Goal: Task Accomplishment & Management: Manage account settings

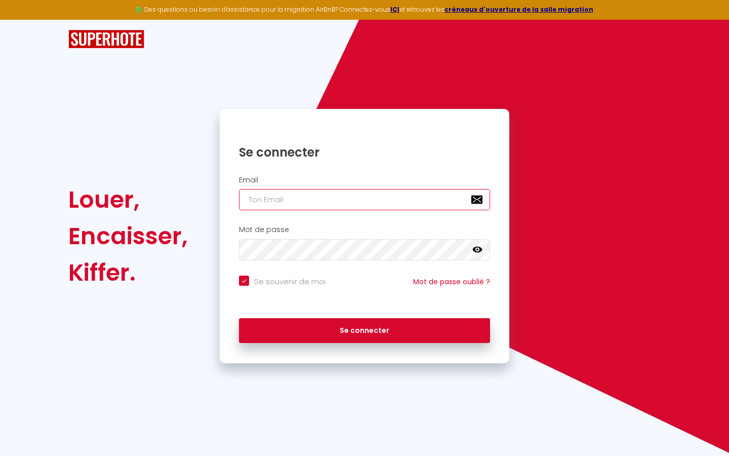
type input "s"
checkbox input "true"
type input "su"
checkbox input "true"
type input "sup"
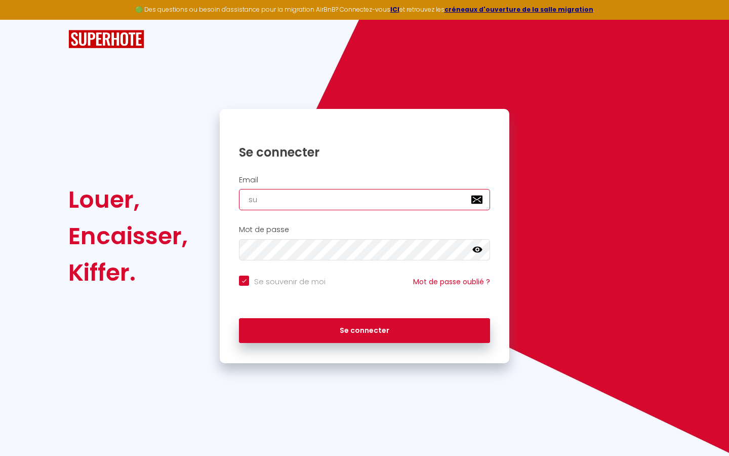
checkbox input "true"
type input "supe"
checkbox input "true"
type input "super"
checkbox input "true"
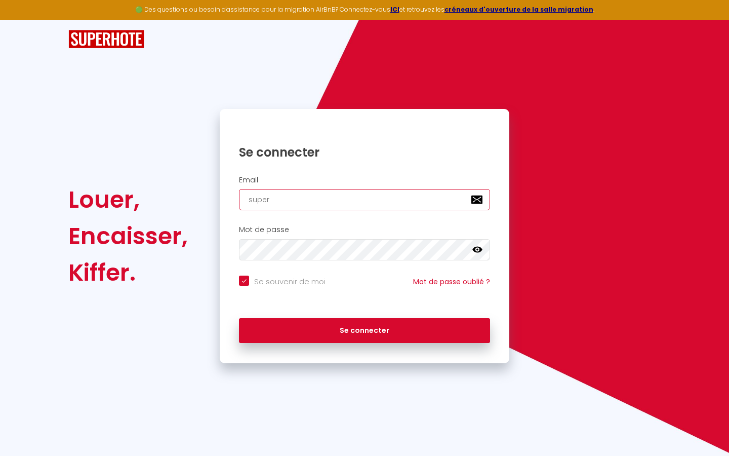
type input "superb"
checkbox input "true"
type input "superbo"
checkbox input "true"
type input "superbor"
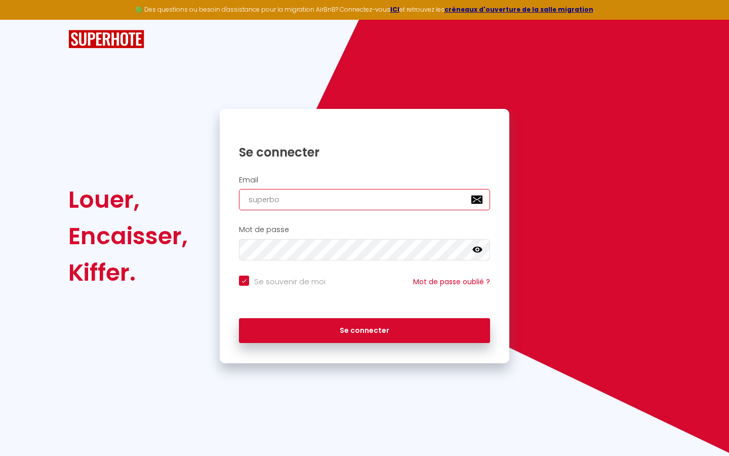
checkbox input "true"
type input "superbord"
checkbox input "true"
type input "superborde"
checkbox input "true"
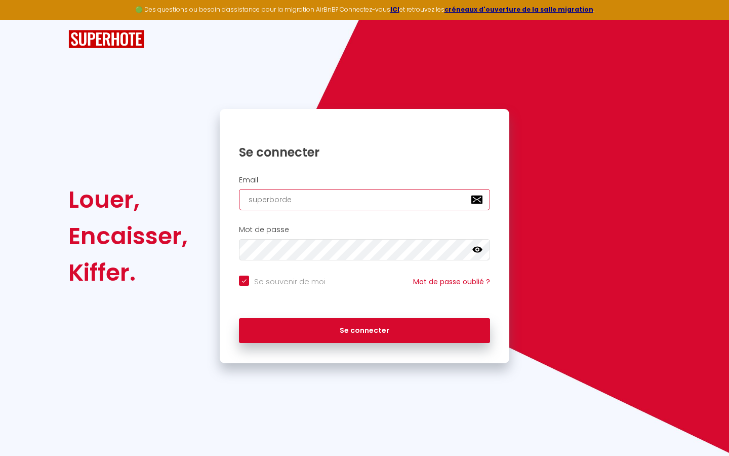
type input "superbordea"
checkbox input "true"
type input "superbordeau"
checkbox input "true"
type input "superbordeaux"
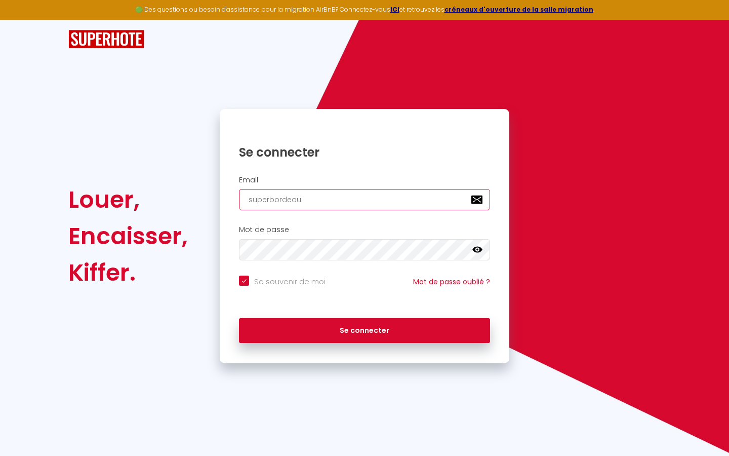
checkbox input "true"
type input "superbordeaux@"
checkbox input "true"
type input "superbordeaux@g"
checkbox input "true"
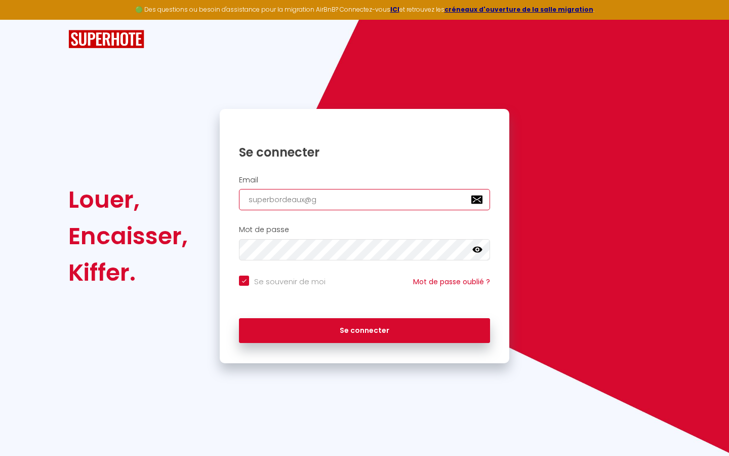
type input "superbordeaux@gm"
checkbox input "true"
type input "superbordeaux@gma"
checkbox input "true"
type input "superbordeaux@gmai"
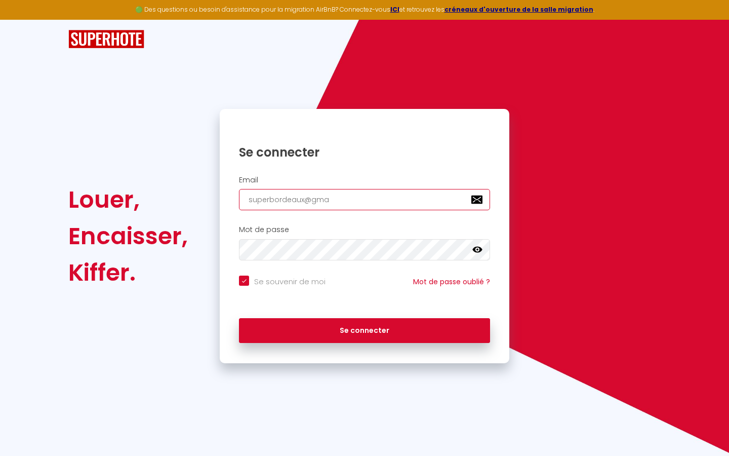
checkbox input "true"
type input "[EMAIL_ADDRESS]"
checkbox input "true"
type input "[EMAIL_ADDRESS]."
checkbox input "true"
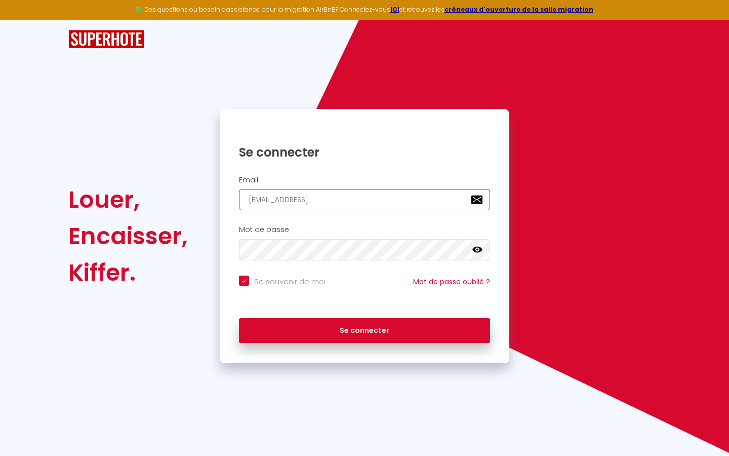
type input "superbordeaux@gmail.c"
checkbox input "true"
type input "[EMAIL_ADDRESS][DOMAIN_NAME]"
checkbox input "true"
type input "[EMAIL_ADDRESS][DOMAIN_NAME]"
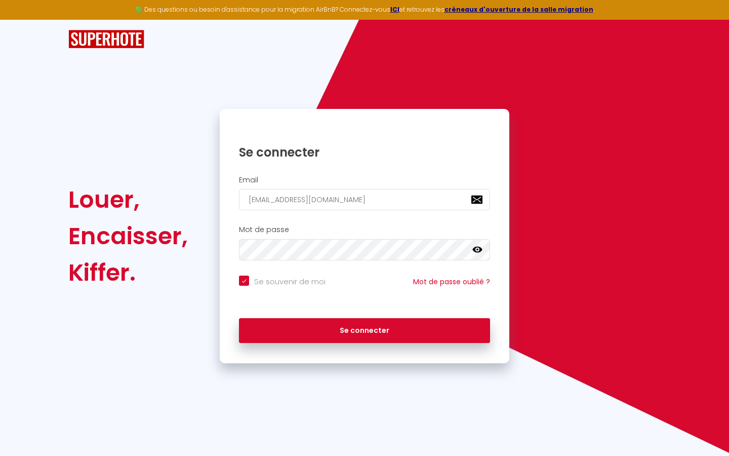
checkbox input "true"
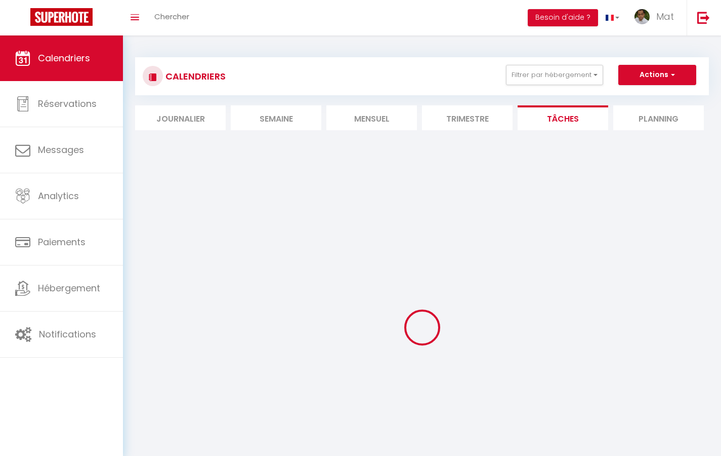
select select
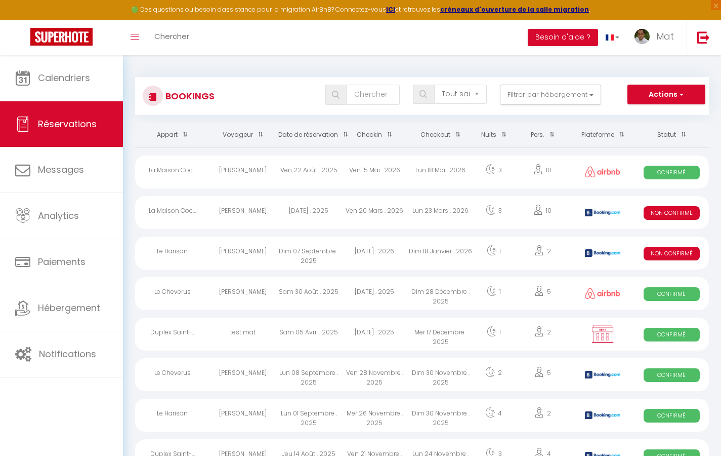
select select "message"
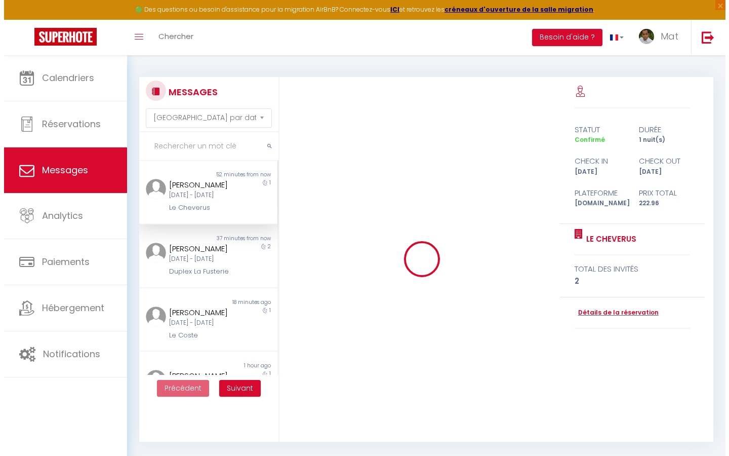
scroll to position [3982, 0]
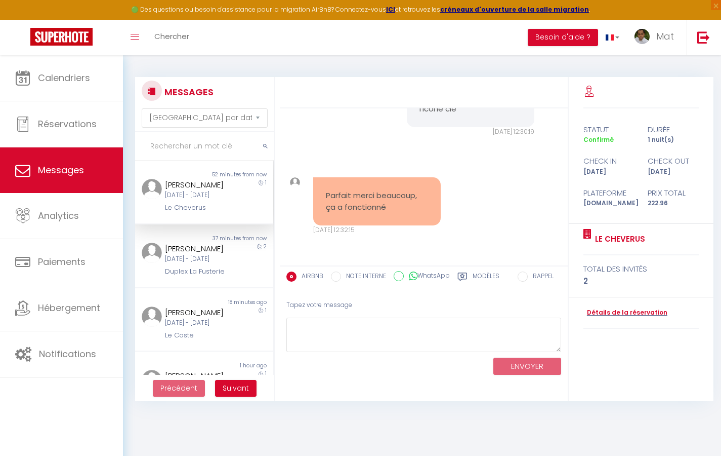
select select "2025"
select select "9"
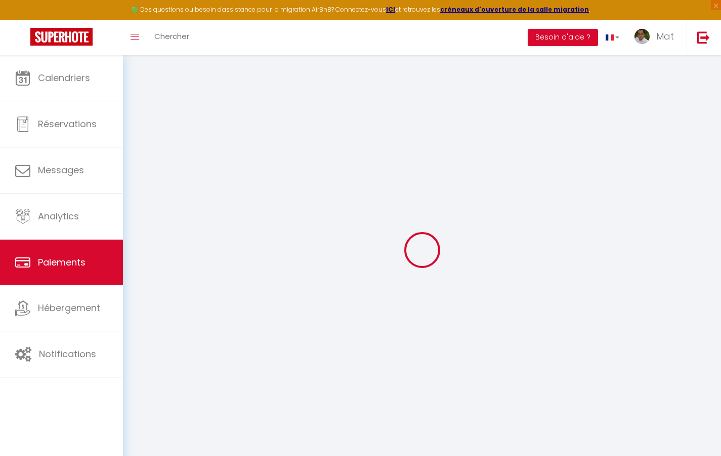
select select "2"
select select "0"
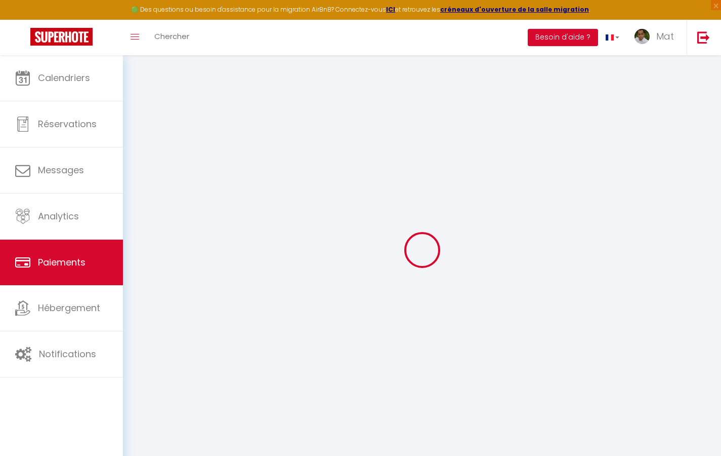
select select "0"
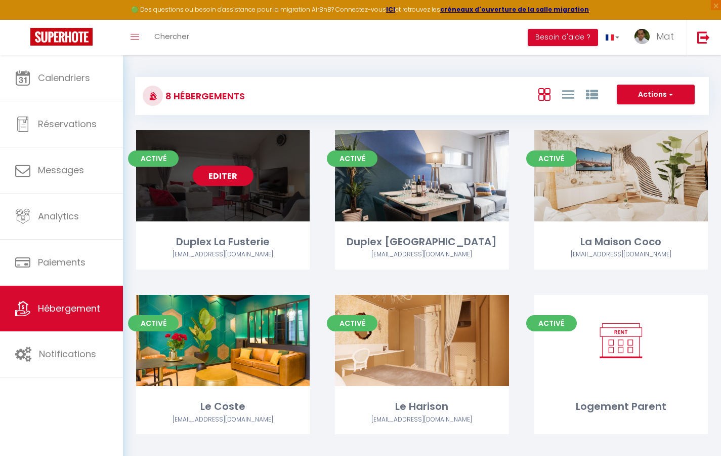
select select "3"
select select "2"
select select "1"
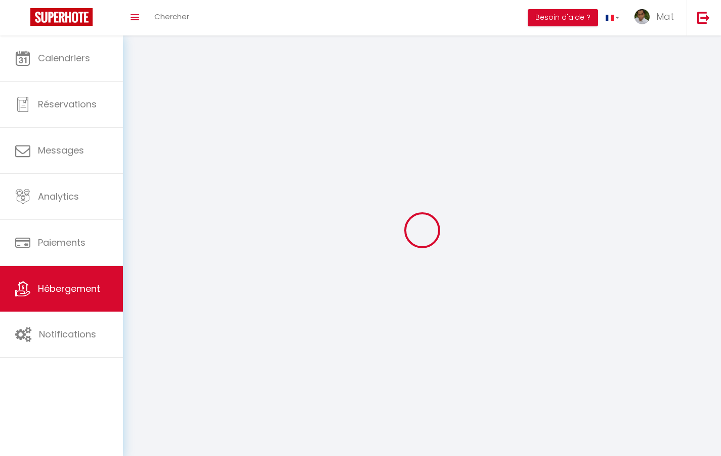
select select
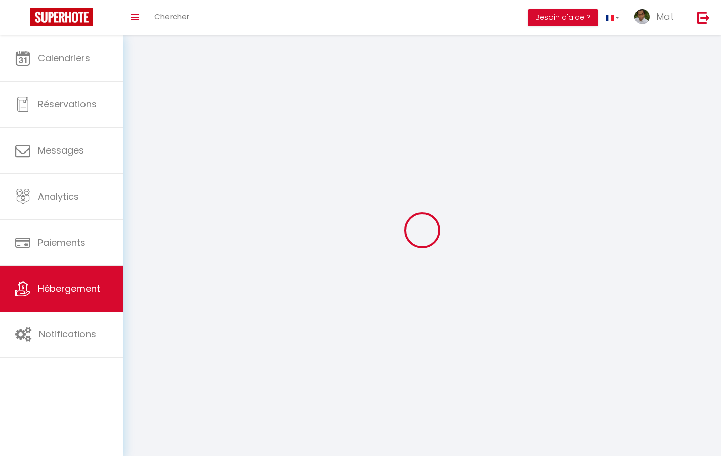
checkbox input "false"
select select
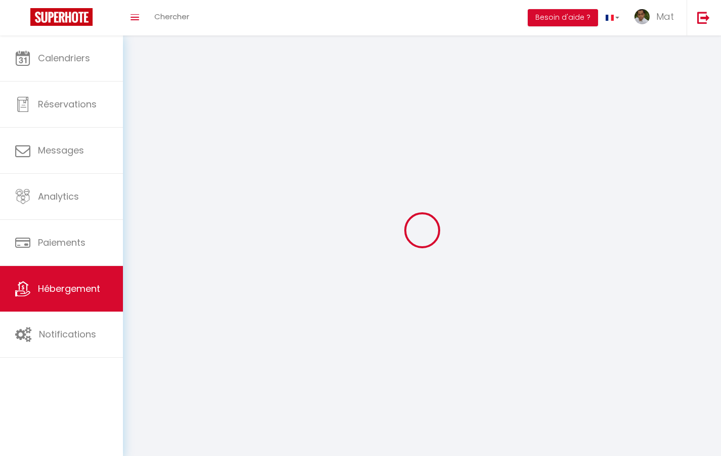
select select
select select "1"
select select
select select "28"
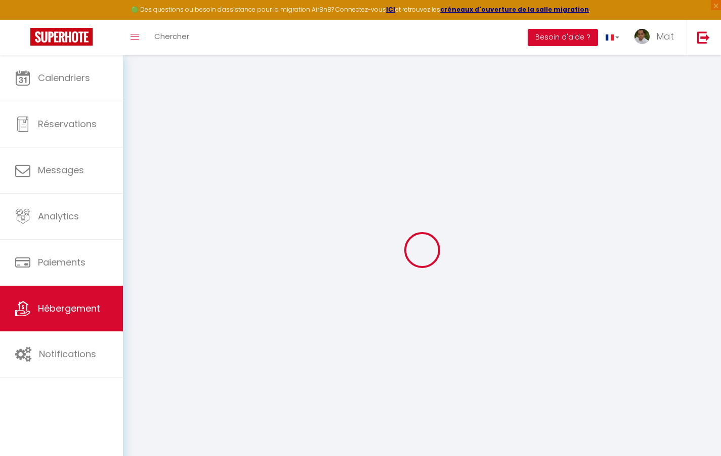
select select
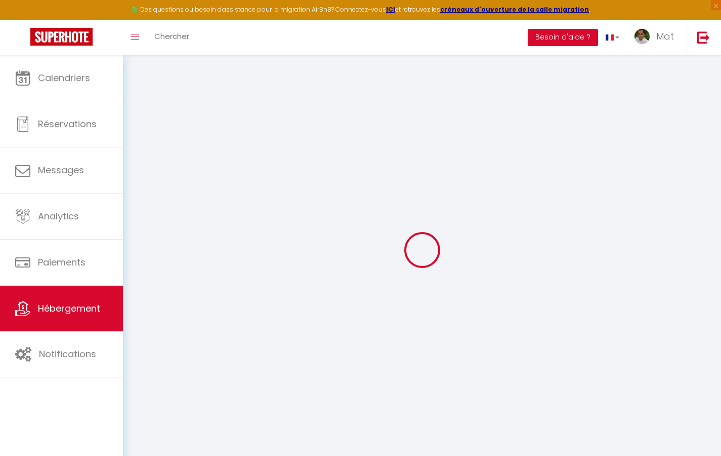
select select
checkbox input "false"
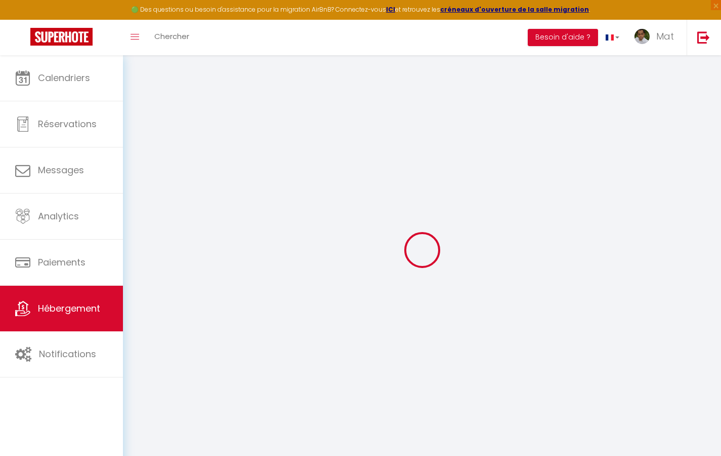
select select
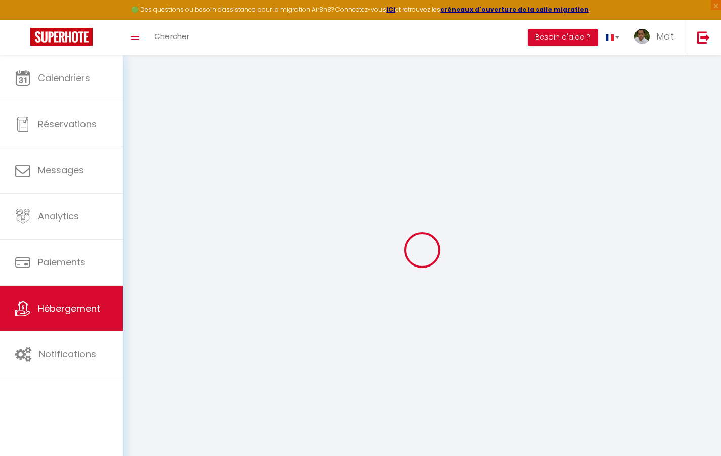
select select
checkbox input "false"
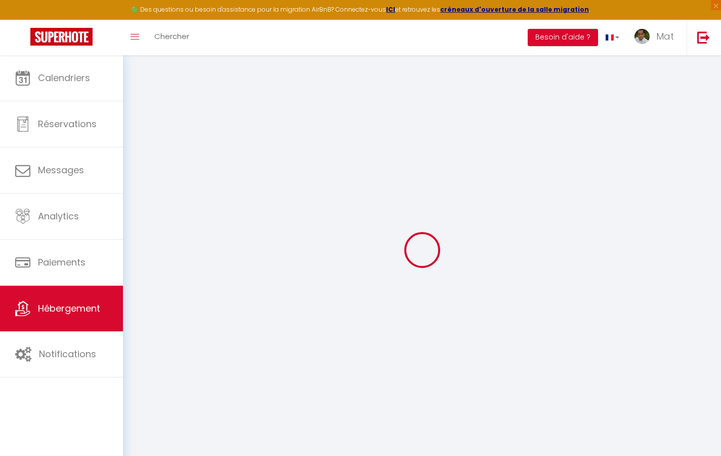
checkbox input "false"
select select
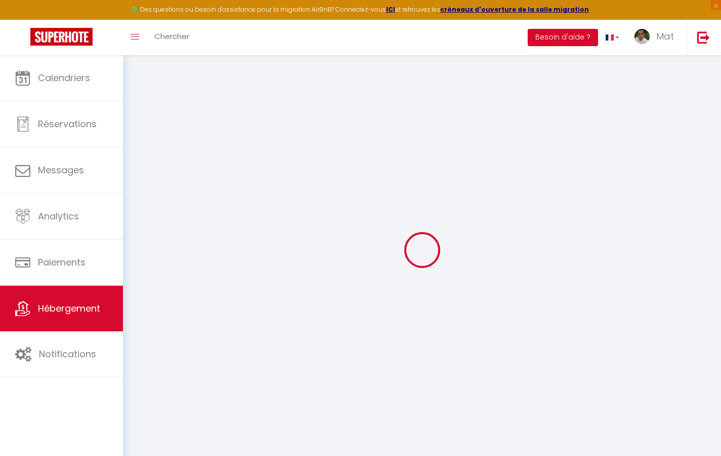
select select
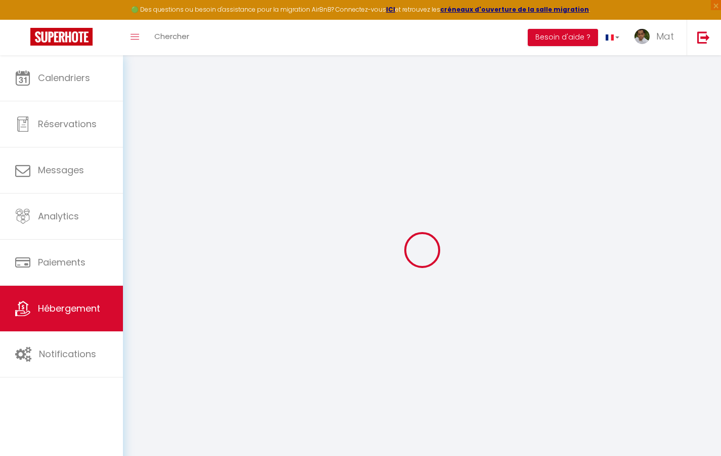
checkbox input "false"
select select
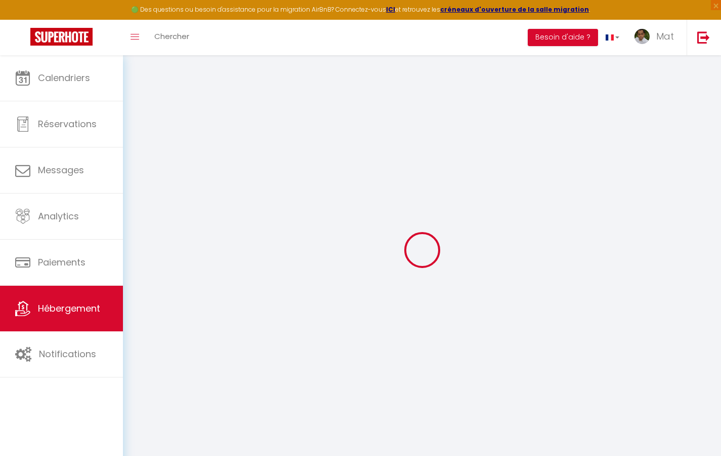
select select
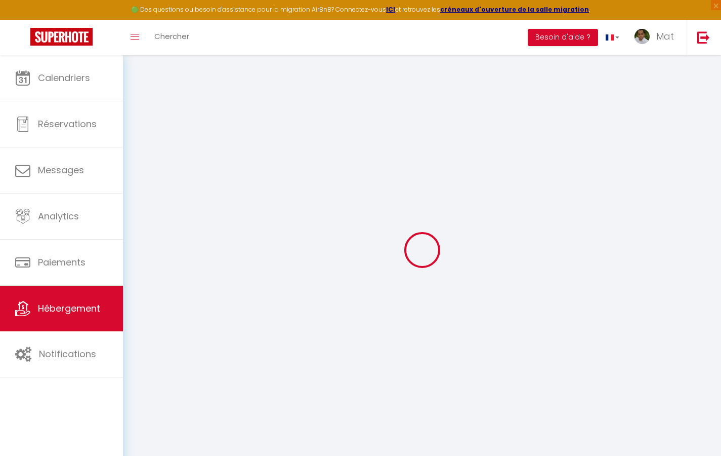
select select
checkbox input "false"
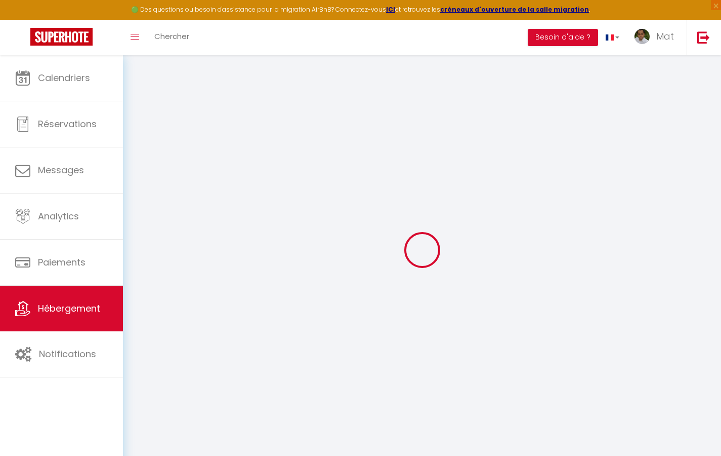
checkbox input "false"
select select
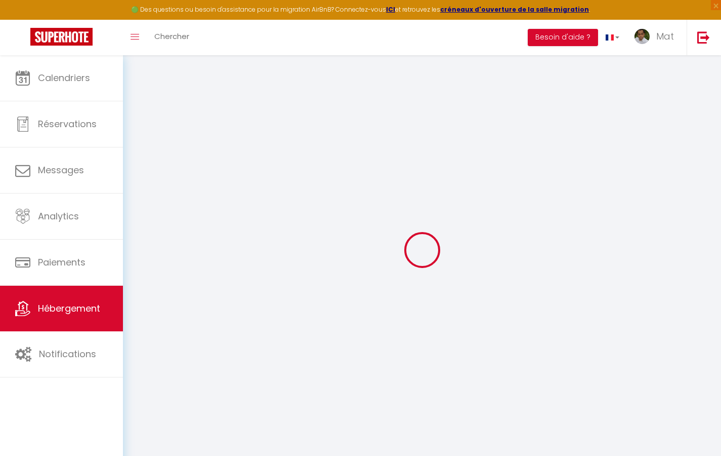
select select
checkbox input "false"
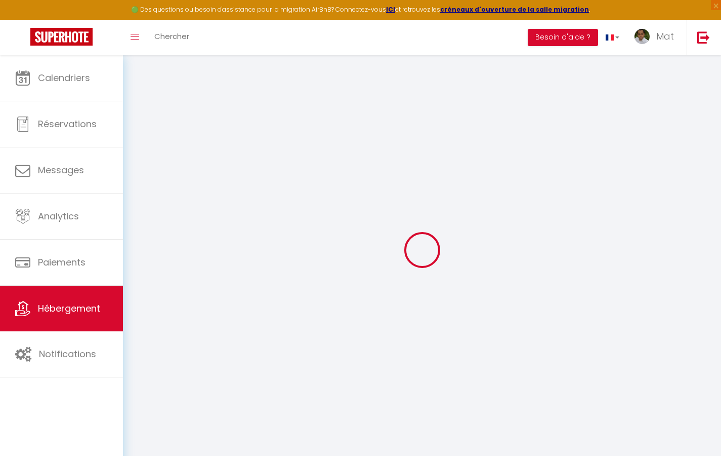
checkbox input "false"
select select
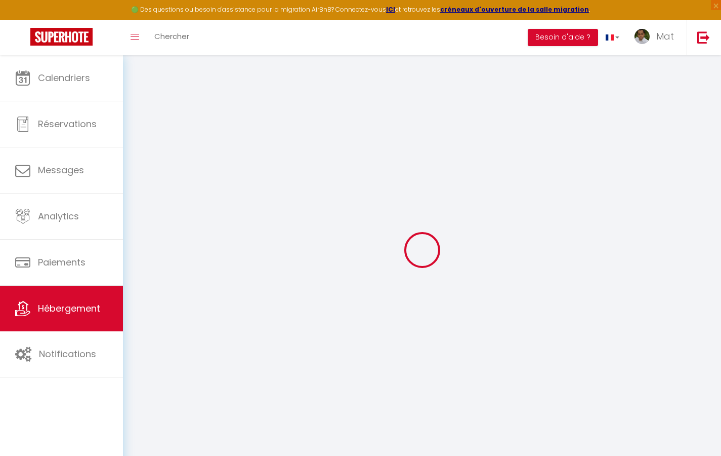
type input "Duplex La Fusterie"
type input "IMMO"
type input "MRA"
type input "[STREET_ADDRESS]"
type input "33800"
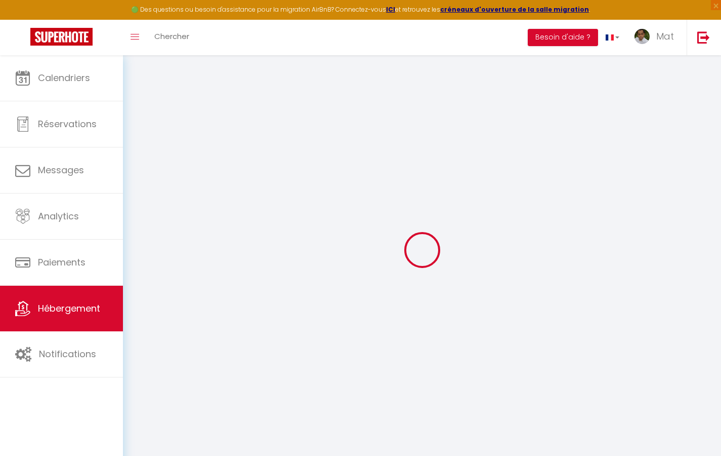
type input "[GEOGRAPHIC_DATA]"
select select "6"
type input "35"
type input "20"
type input "30"
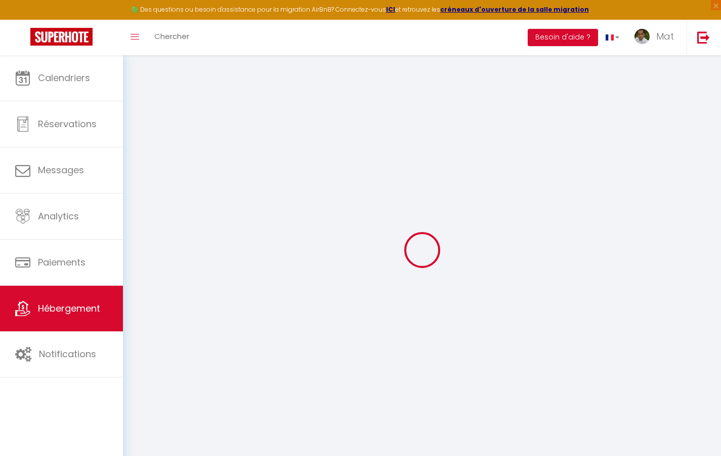
type input "1.65"
type input "200"
select select
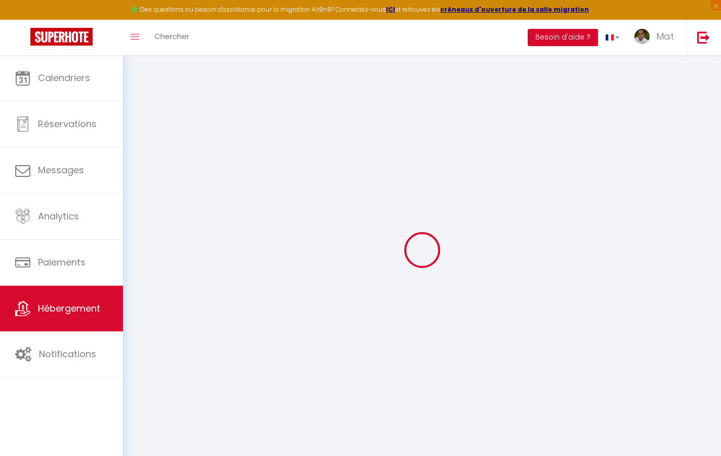
select select
type input "[STREET_ADDRESS]"
type input "33800"
type input "[GEOGRAPHIC_DATA]"
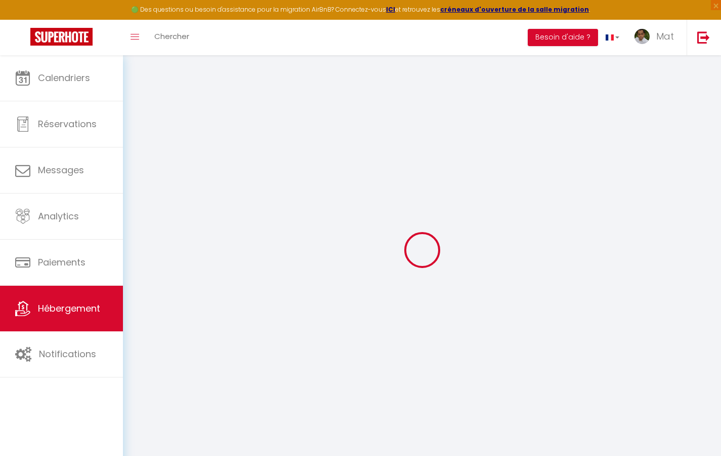
type input "[EMAIL_ADDRESS][DOMAIN_NAME]"
select select "742"
checkbox input "true"
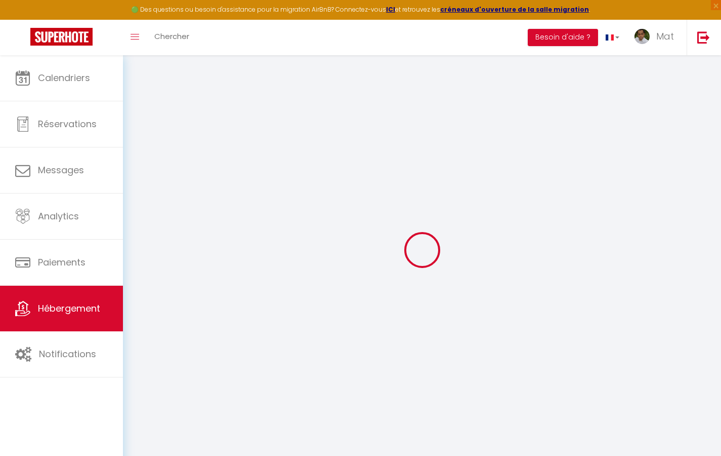
checkbox input "false"
type input "10"
type input "50"
type input "0"
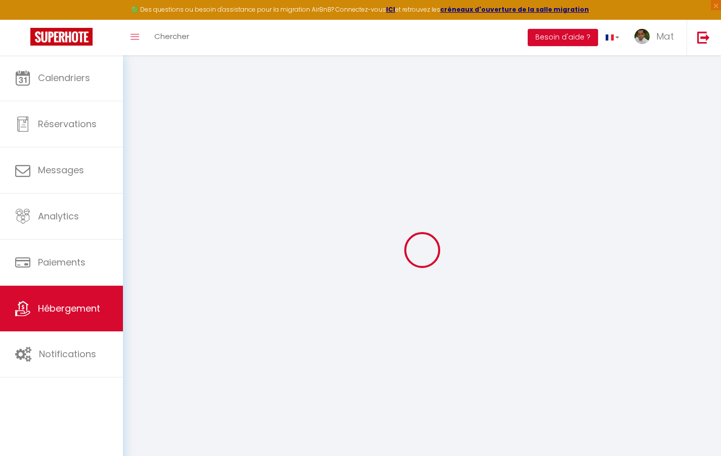
type input "0"
select select
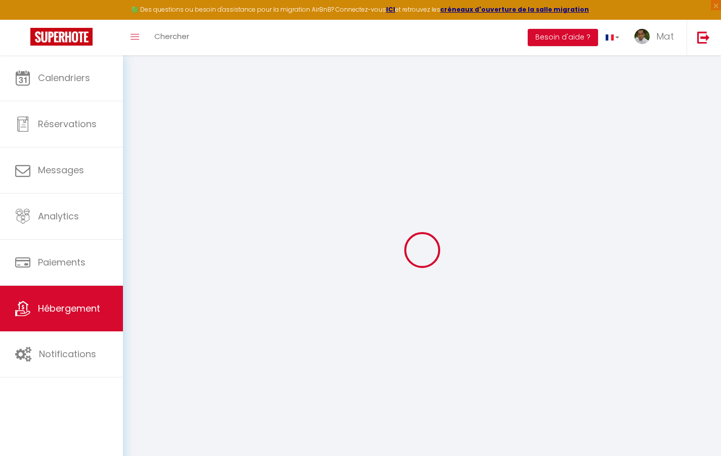
select select
checkbox input "true"
checkbox input "false"
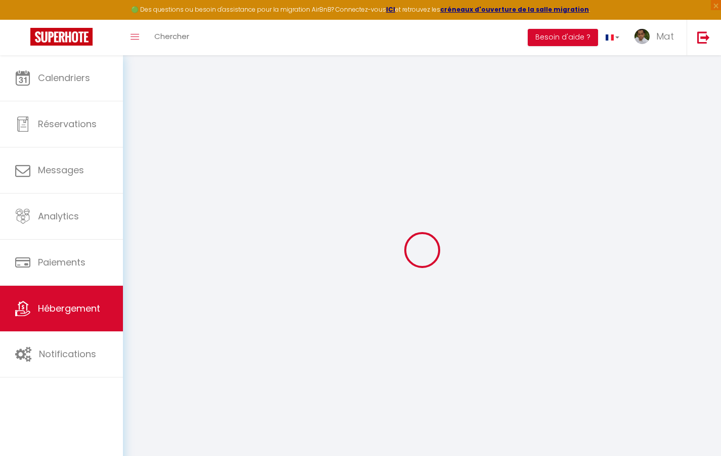
select select
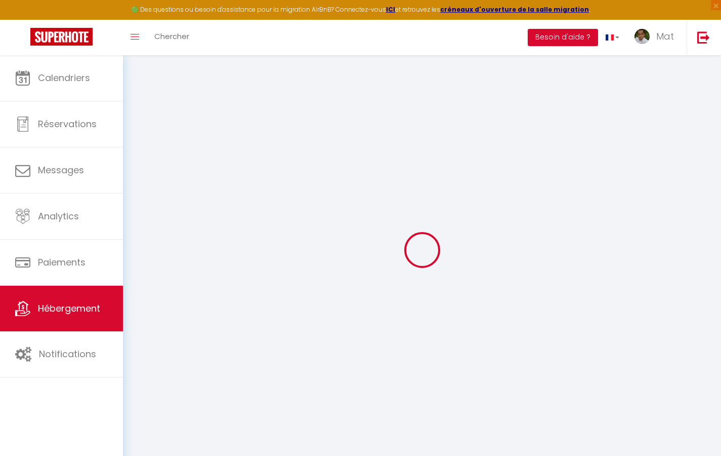
checkbox input "true"
checkbox input "false"
select select "2365"
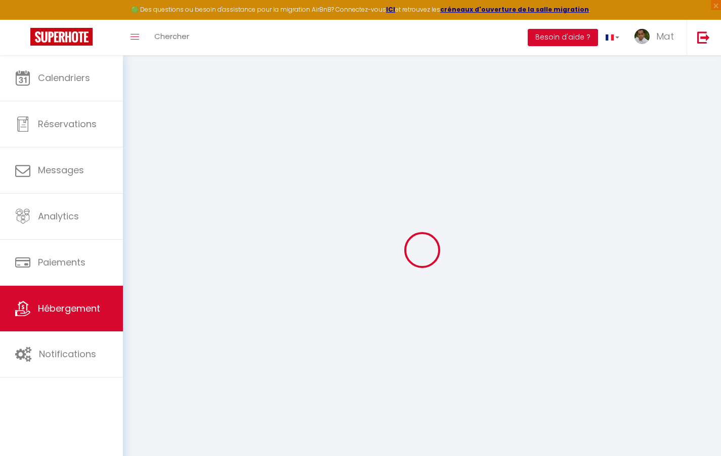
select select "2365"
checkbox input "true"
checkbox input "false"
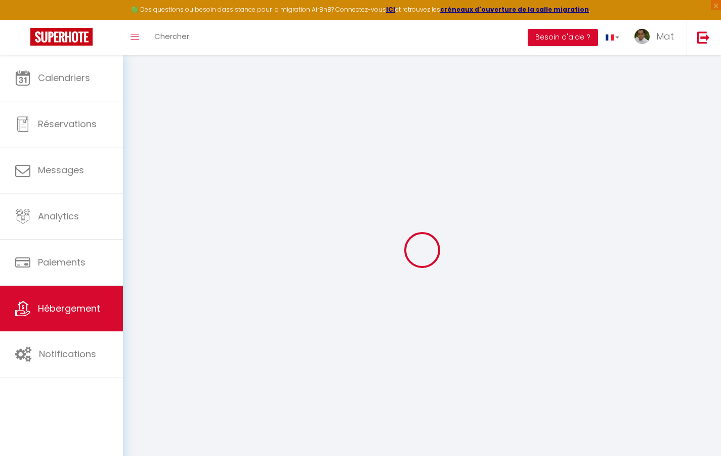
checkbox input "true"
checkbox input "false"
select select "17:00"
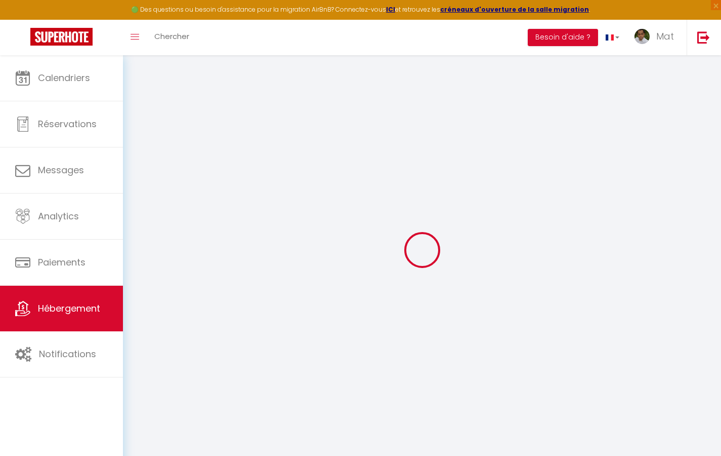
select select "23:30"
select select "10:00"
